Goal: Task Accomplishment & Management: Use online tool/utility

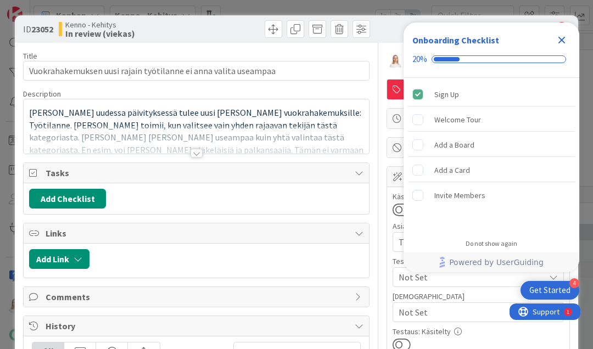
click at [560, 43] on icon "Close Checklist" at bounding box center [561, 39] width 13 height 13
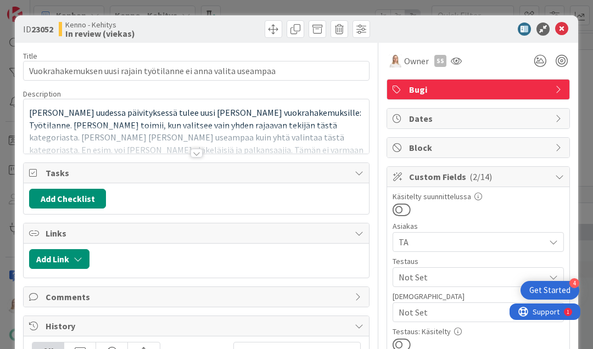
click at [199, 152] on div at bounding box center [197, 153] width 12 height 9
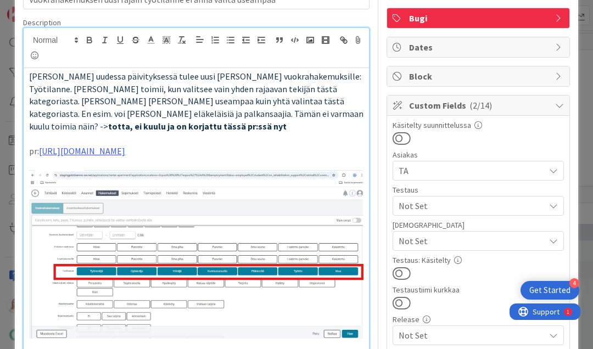
scroll to position [91, 0]
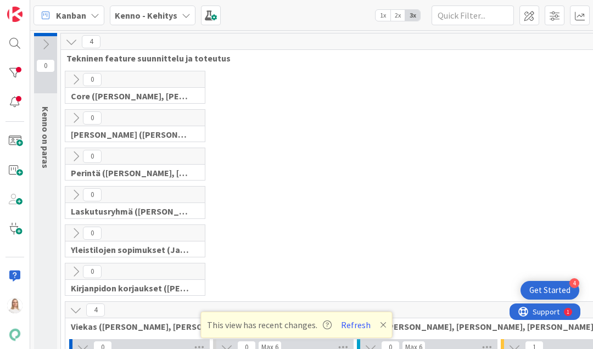
scroll to position [400, 448]
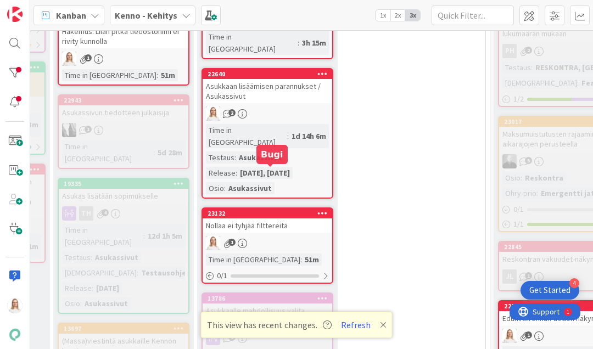
click at [275, 210] on div "23132" at bounding box center [270, 214] width 125 height 8
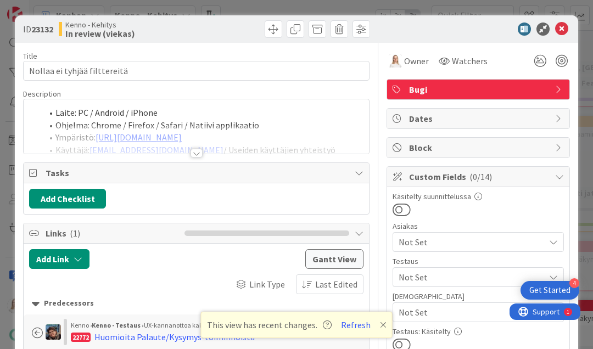
click at [196, 149] on div at bounding box center [197, 153] width 12 height 9
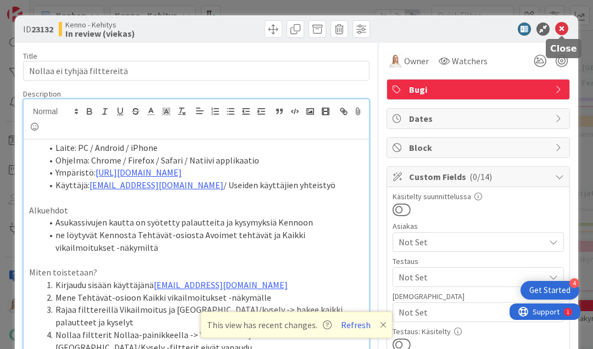
click at [560, 28] on icon at bounding box center [561, 29] width 13 height 13
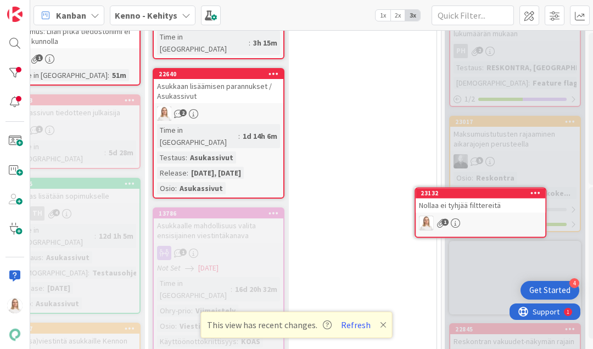
scroll to position [534, 518]
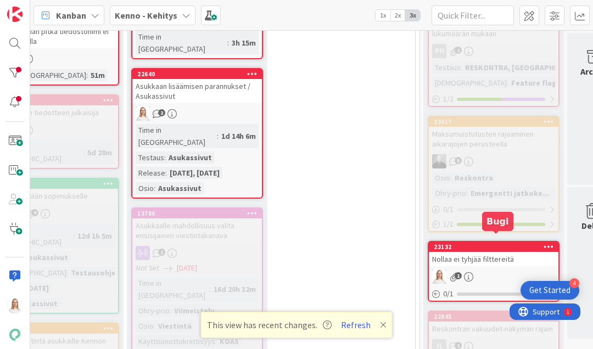
click at [487, 243] on div "23132" at bounding box center [496, 247] width 125 height 8
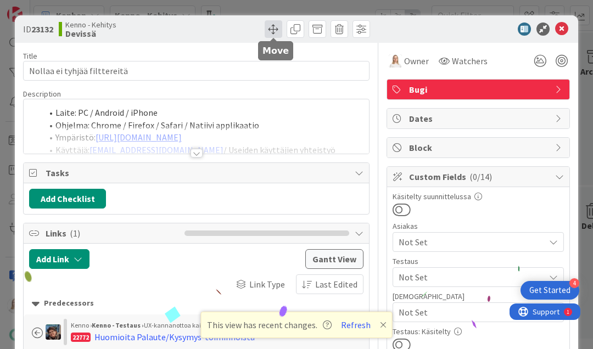
click at [271, 31] on span at bounding box center [274, 29] width 18 height 18
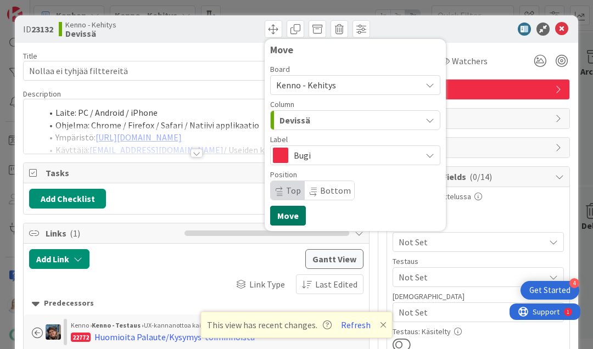
click at [291, 222] on button "Move" at bounding box center [288, 216] width 36 height 20
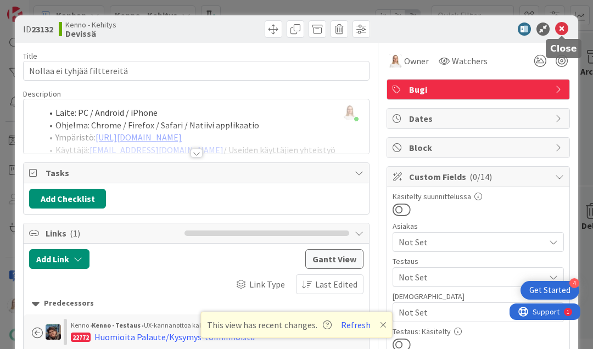
click at [565, 29] on icon at bounding box center [561, 29] width 13 height 13
